Goal: Information Seeking & Learning: Learn about a topic

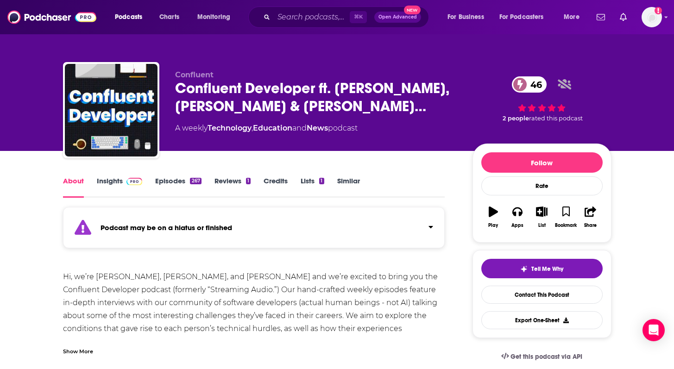
click at [159, 180] on link "Episodes 267" at bounding box center [178, 186] width 46 height 21
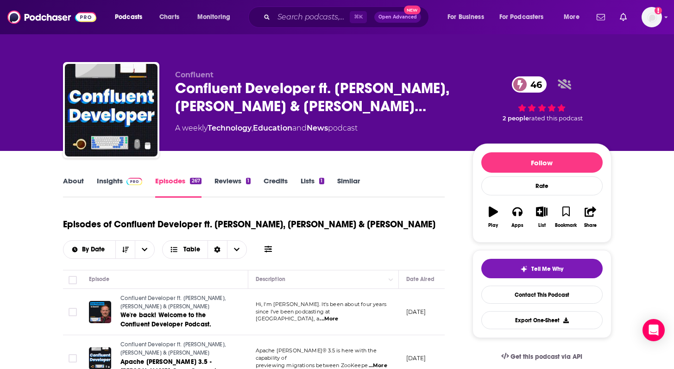
click at [122, 188] on link "Insights" at bounding box center [120, 186] width 46 height 21
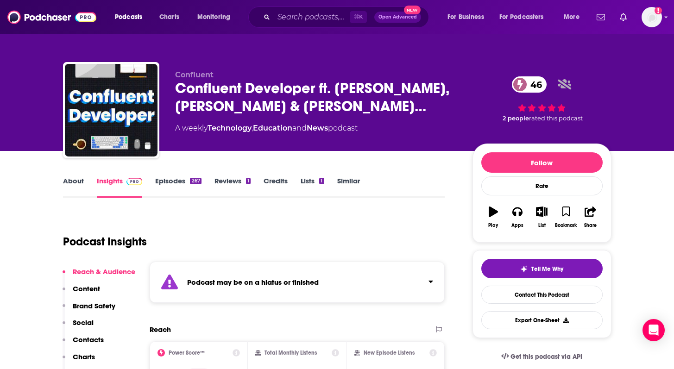
click at [285, 281] on strong "Podcast may be on a hiatus or finished" at bounding box center [252, 282] width 131 height 9
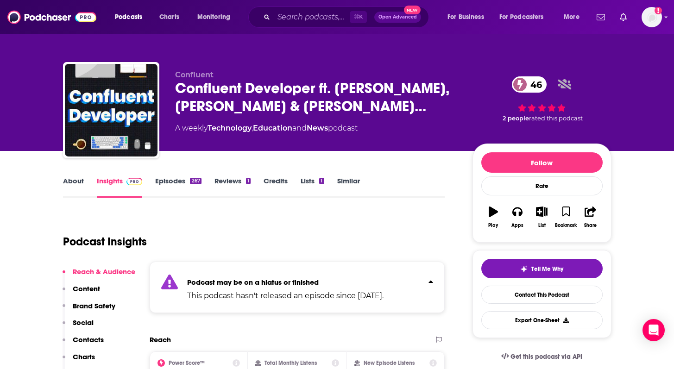
click at [285, 281] on strong "Podcast may be on a hiatus or finished" at bounding box center [252, 282] width 131 height 9
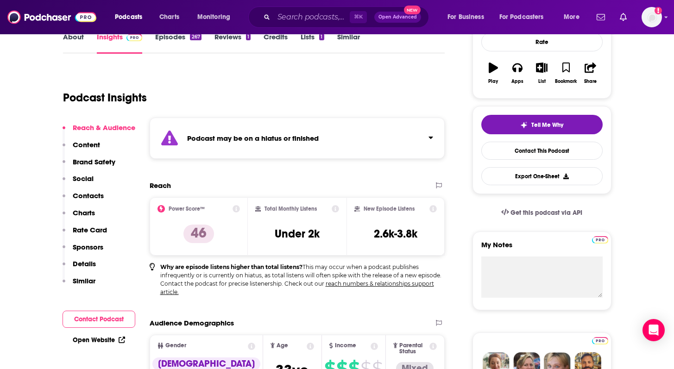
scroll to position [145, 0]
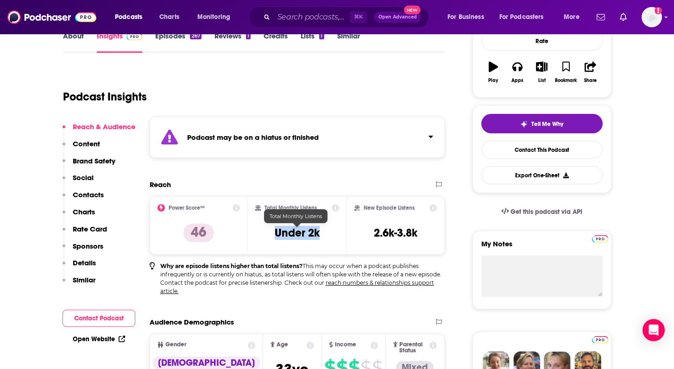
drag, startPoint x: 273, startPoint y: 236, endPoint x: 318, endPoint y: 236, distance: 45.4
click at [318, 236] on div "Total Monthly Listens Under 2k" at bounding box center [297, 225] width 84 height 43
copy h3 "Under 2k"
click at [432, 206] on icon at bounding box center [433, 207] width 7 height 7
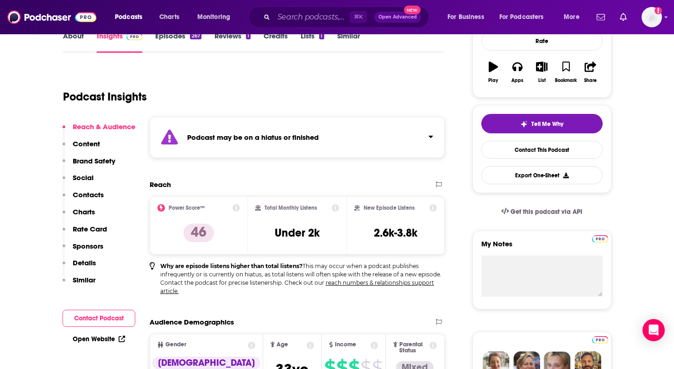
click at [334, 207] on icon at bounding box center [334, 207] width 7 height 7
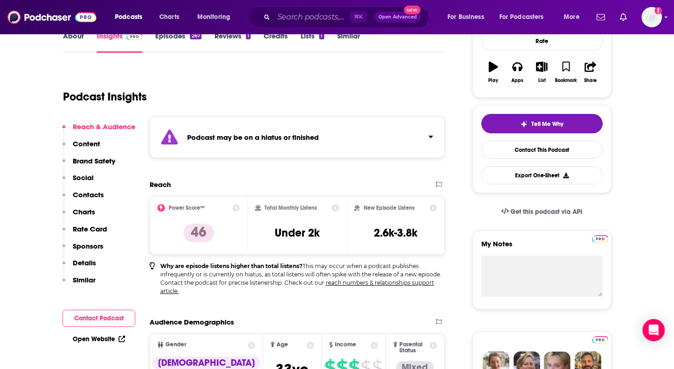
click at [175, 40] on link "Episodes 267" at bounding box center [178, 41] width 46 height 21
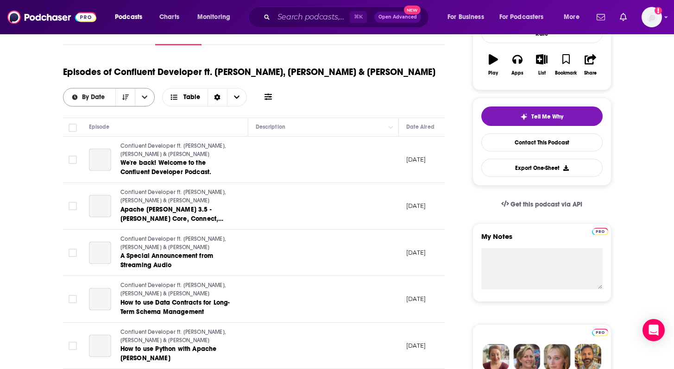
scroll to position [158, 0]
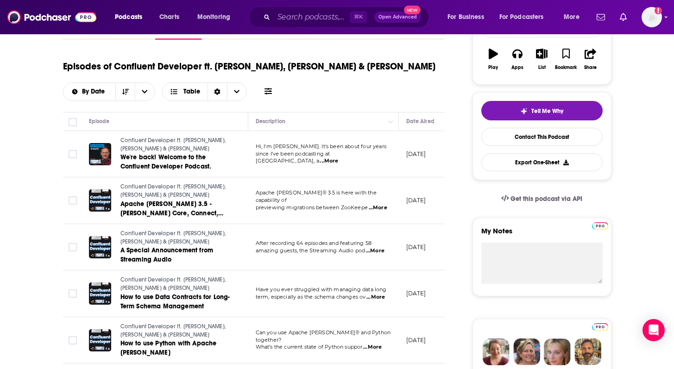
click at [338, 160] on span "...More" at bounding box center [328, 160] width 19 height 7
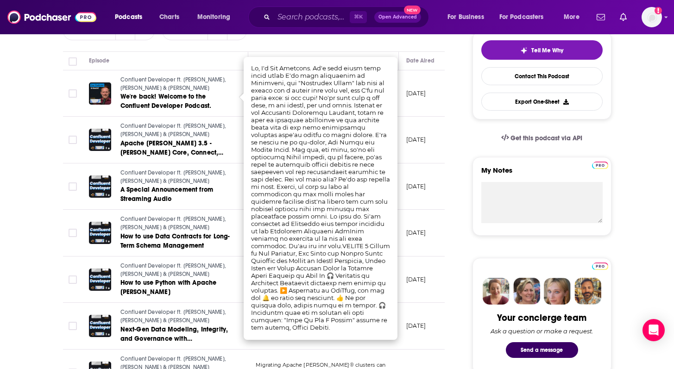
scroll to position [221, 0]
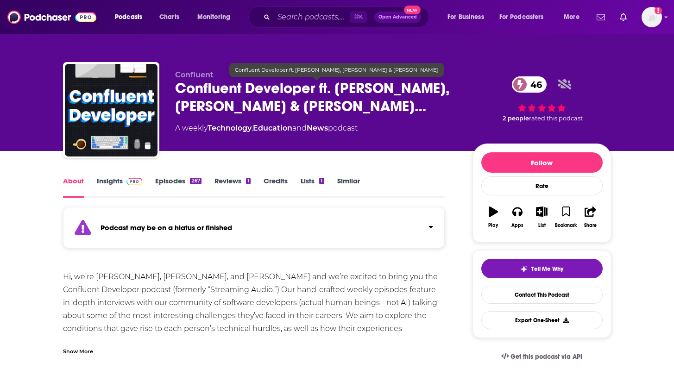
click at [286, 106] on span "Confluent Developer ft. [PERSON_NAME], [PERSON_NAME] & [PERSON_NAME]…" at bounding box center [316, 97] width 282 height 36
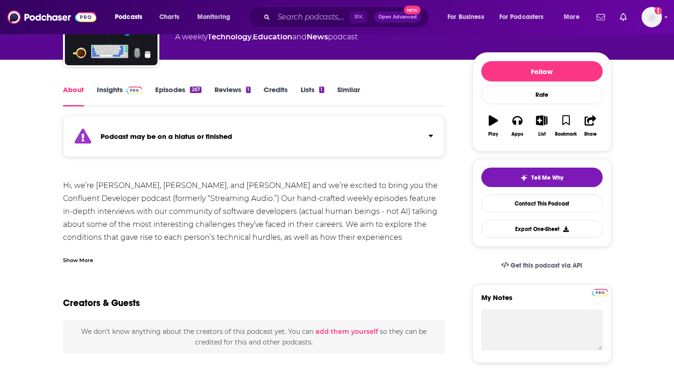
scroll to position [94, 0]
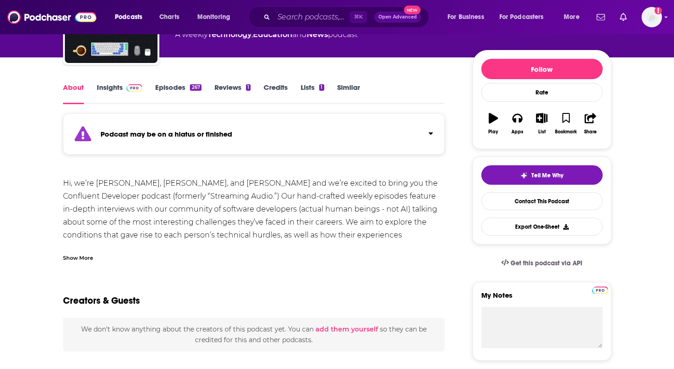
click at [80, 258] on div "Show More" at bounding box center [78, 257] width 30 height 9
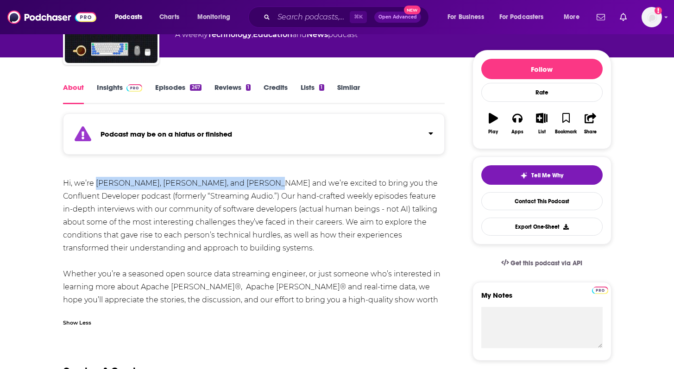
drag, startPoint x: 255, startPoint y: 182, endPoint x: 95, endPoint y: 183, distance: 159.7
click at [95, 183] on div "Hi, we’re Tim Berglund, Adi Polak, and Viktor Gamov and we’re excited to bring …" at bounding box center [254, 248] width 382 height 143
copy div "Tim Berglund, Adi Polak, and Viktor Gamov"
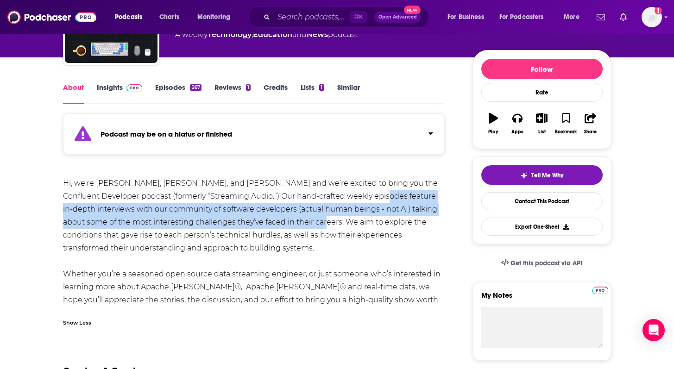
drag, startPoint x: 371, startPoint y: 195, endPoint x: 319, endPoint y: 221, distance: 58.4
click at [319, 221] on div "Hi, we’re Tim Berglund, Adi Polak, and Viktor Gamov and we’re excited to bring …" at bounding box center [254, 248] width 382 height 143
copy div "eature in-depth interviews with our community of software developers (actual hu…"
